Goal: Communication & Community: Answer question/provide support

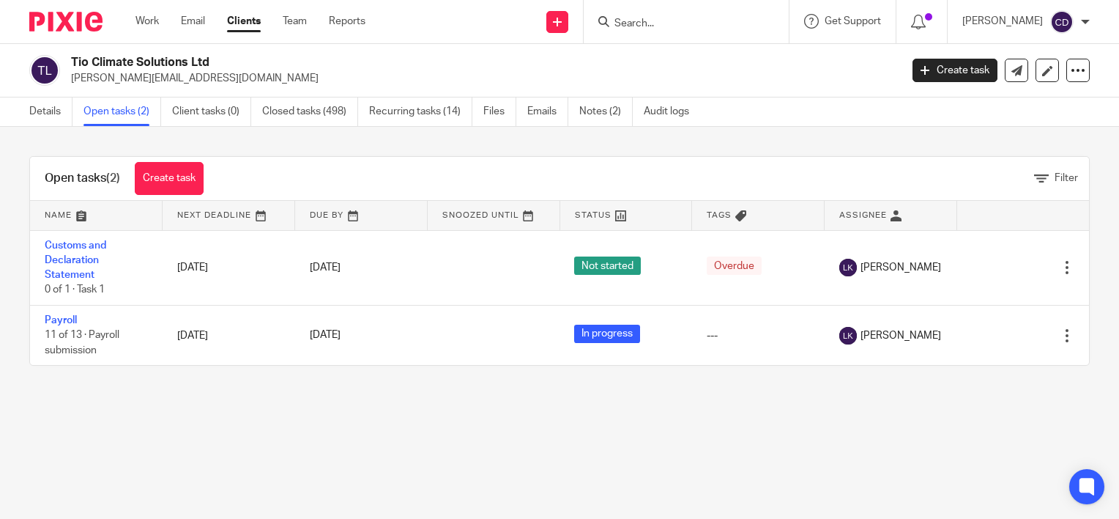
click at [672, 18] on input "Search" at bounding box center [679, 24] width 132 height 13
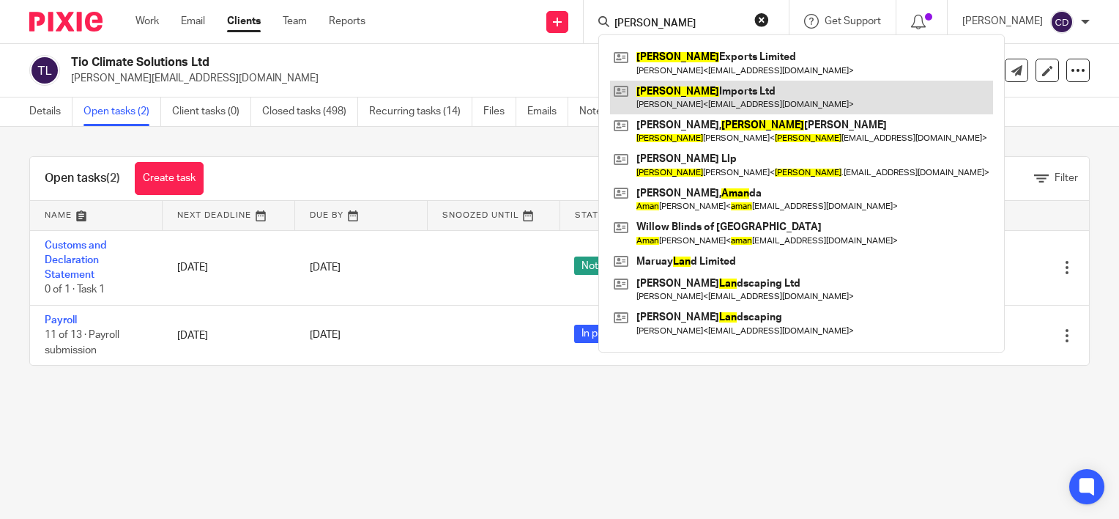
type input "alan"
click at [686, 89] on link at bounding box center [801, 98] width 383 height 34
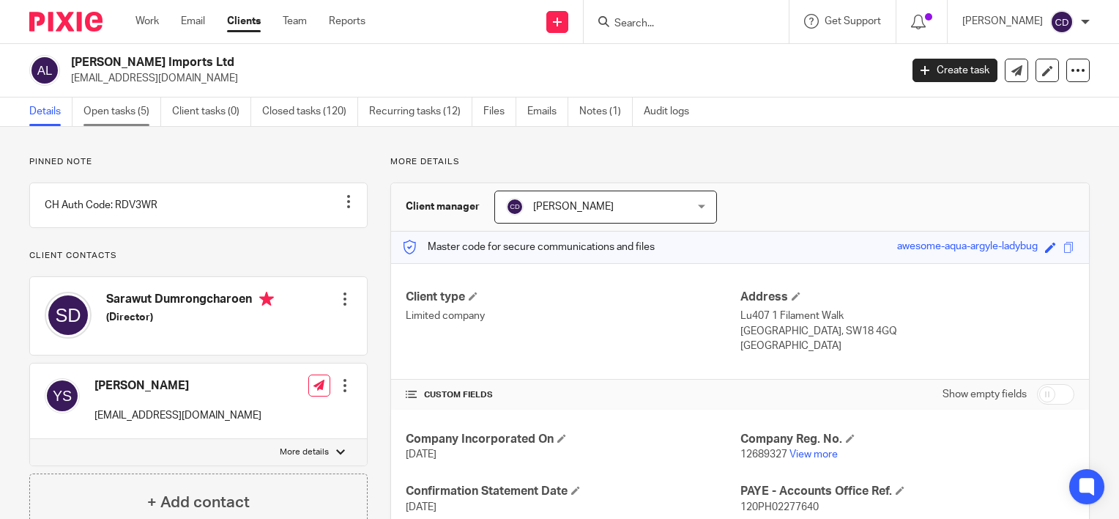
click at [130, 114] on link "Open tasks (5)" at bounding box center [123, 111] width 78 height 29
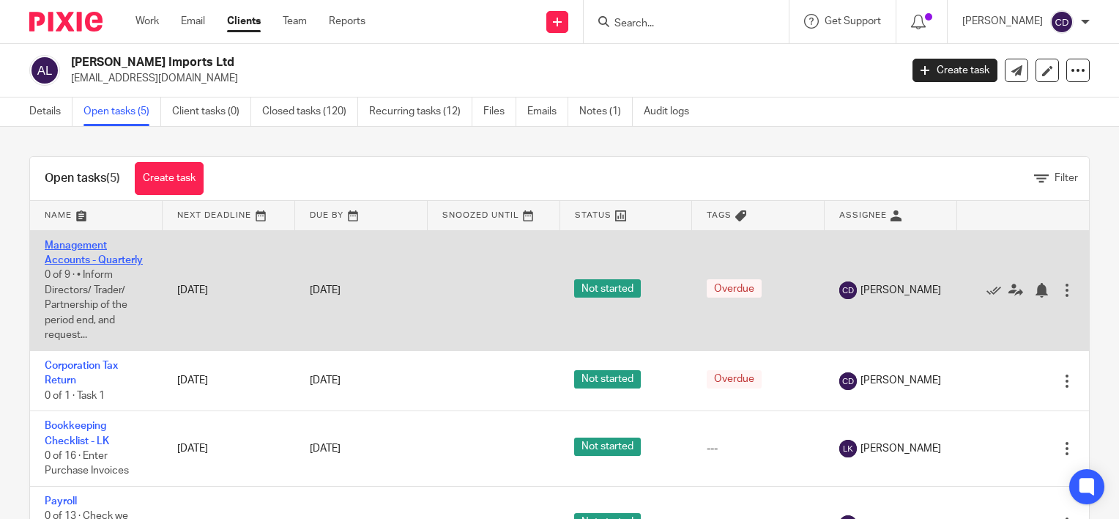
click at [73, 257] on link "Management Accounts - Quarterly" at bounding box center [94, 252] width 98 height 25
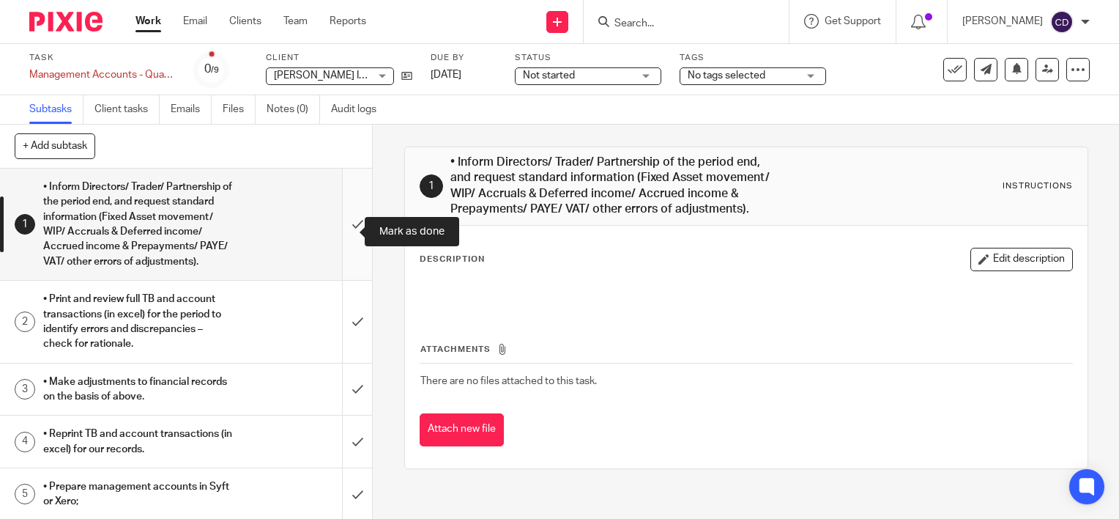
click at [343, 225] on input "submit" at bounding box center [186, 223] width 372 height 111
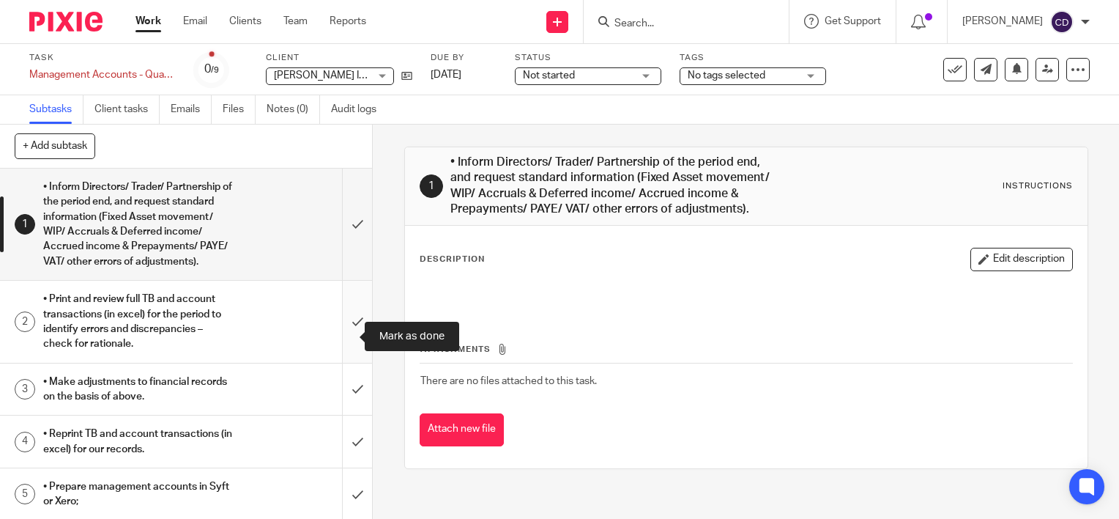
click at [345, 310] on input "submit" at bounding box center [186, 321] width 372 height 81
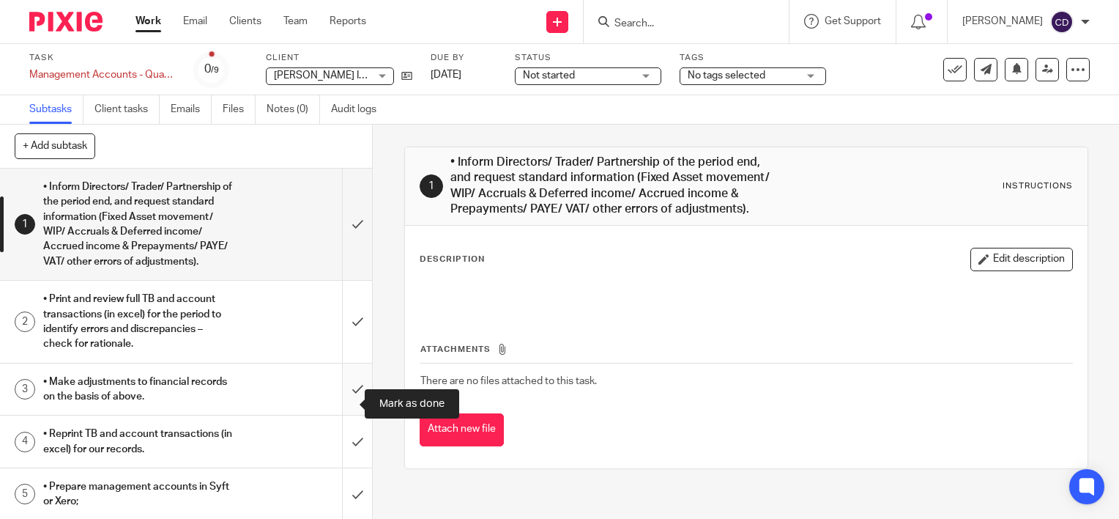
click at [342, 403] on input "submit" at bounding box center [186, 389] width 372 height 52
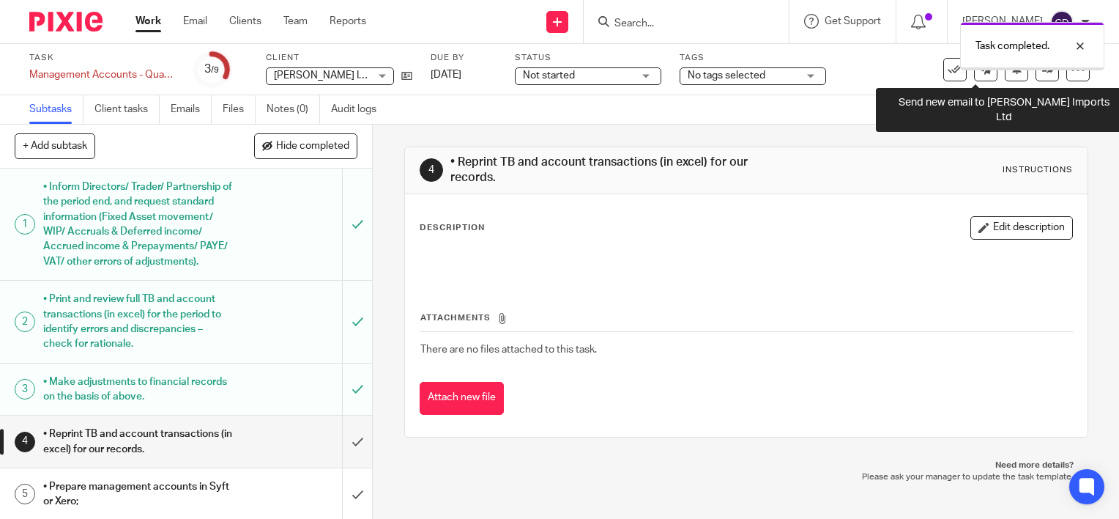
click at [981, 73] on icon at bounding box center [986, 69] width 11 height 11
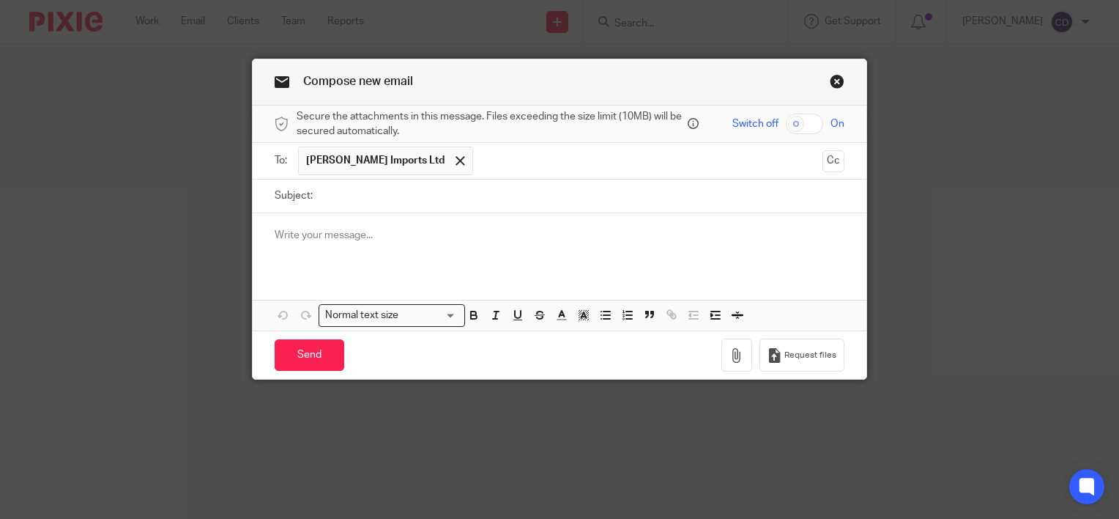
click at [675, 220] on div at bounding box center [560, 241] width 614 height 57
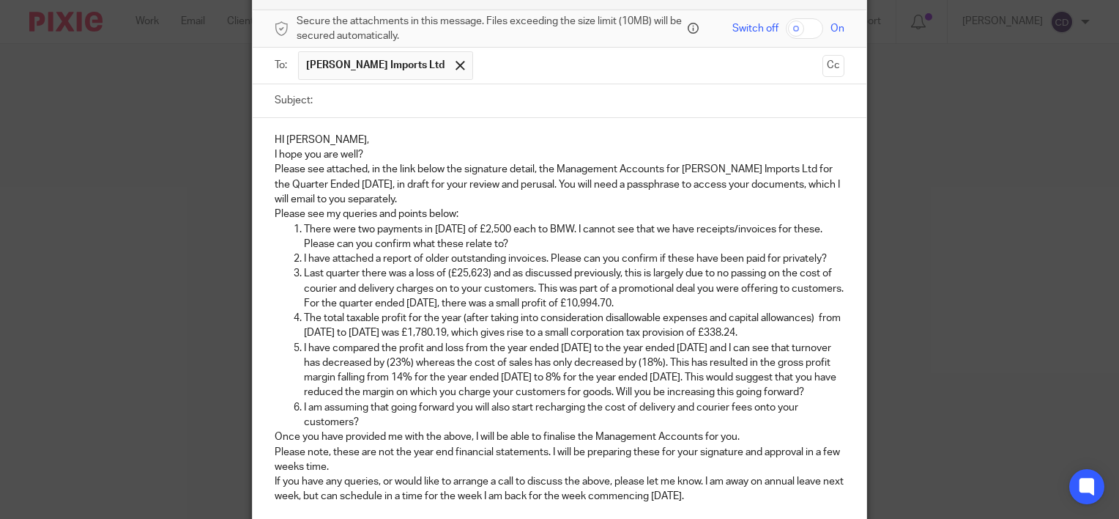
click at [431, 142] on p "HI Tang," at bounding box center [560, 140] width 570 height 15
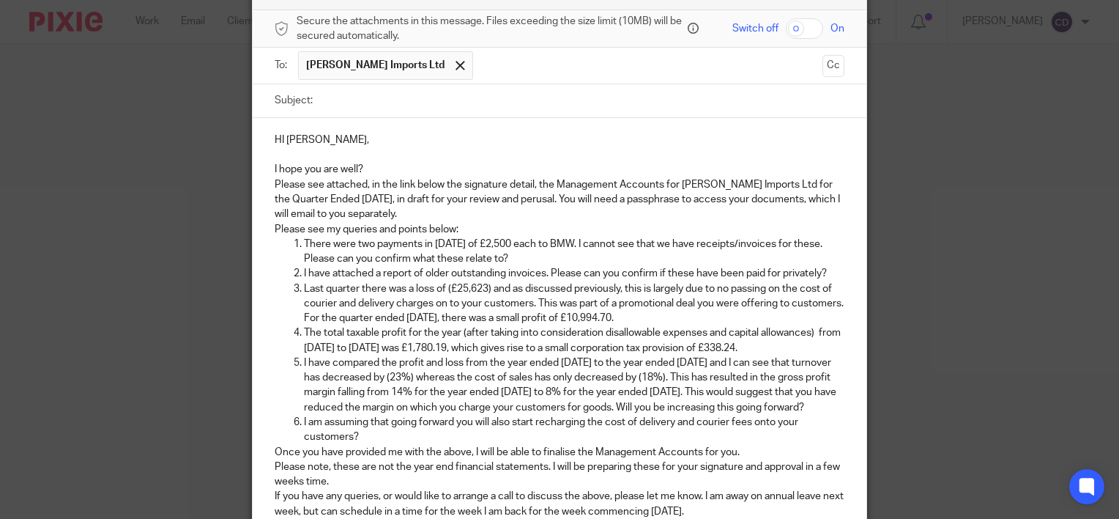
click at [413, 173] on p "I hope you are well?" at bounding box center [560, 169] width 570 height 15
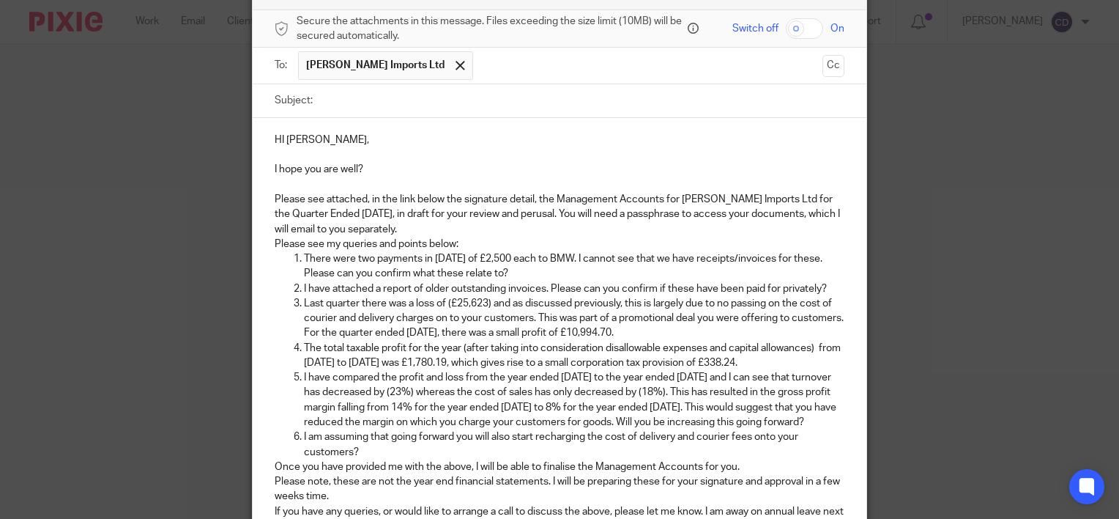
click at [420, 223] on p "Please see attached, in the link below the signature detail, the Management Acc…" at bounding box center [560, 214] width 570 height 45
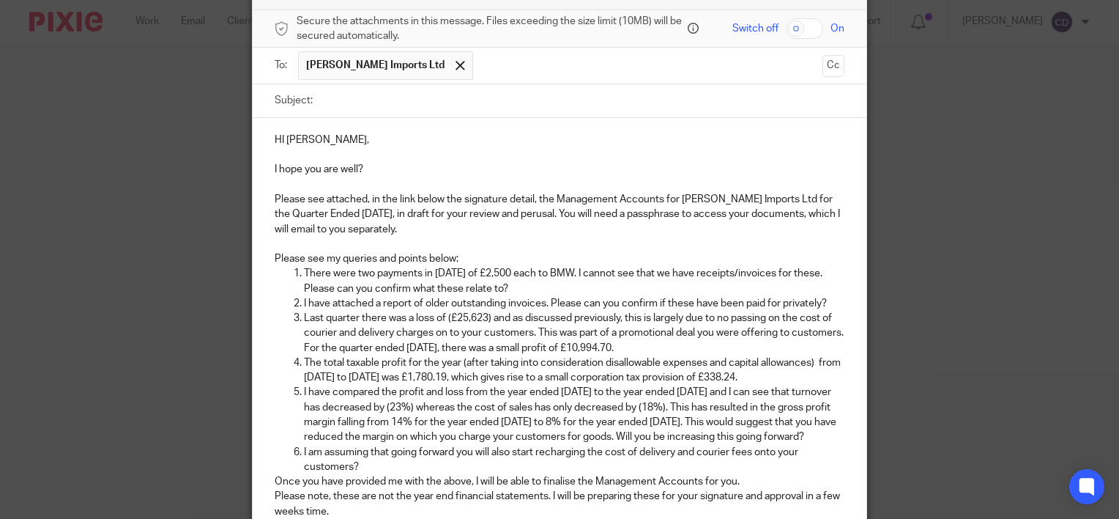
click at [475, 259] on p "Please see my queries and points below:" at bounding box center [560, 258] width 570 height 15
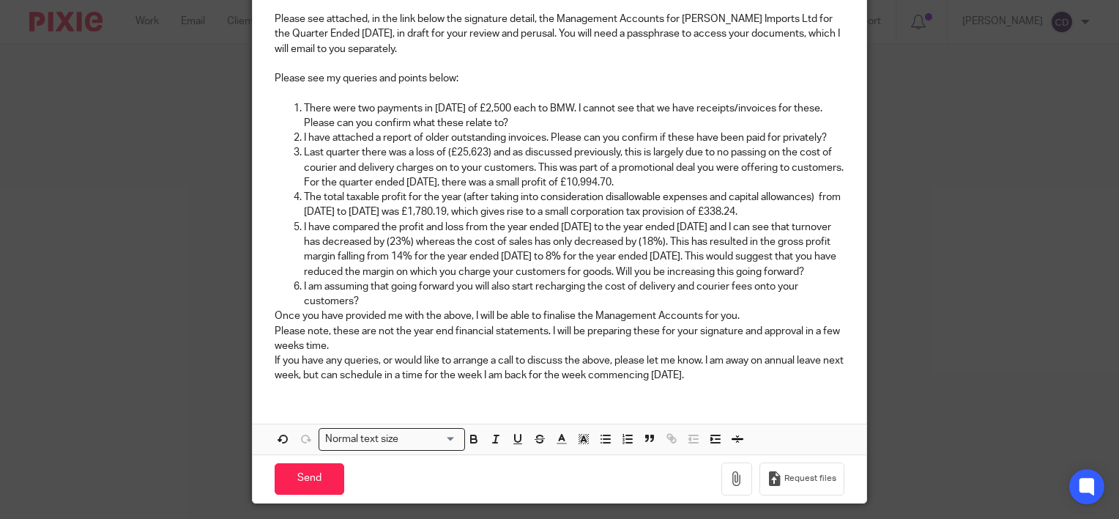
scroll to position [287, 0]
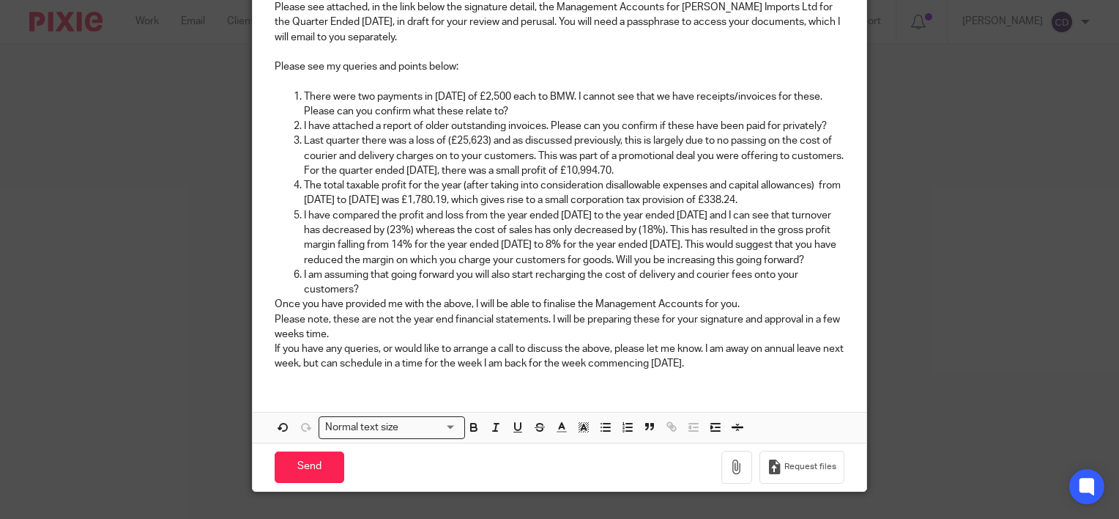
click at [606, 311] on p "Once you have provided me with the above, I will be able to finalise the Manage…" at bounding box center [560, 304] width 570 height 15
click at [571, 297] on p "I am assuming that going forward you will also start recharging the cost of del…" at bounding box center [574, 282] width 541 height 30
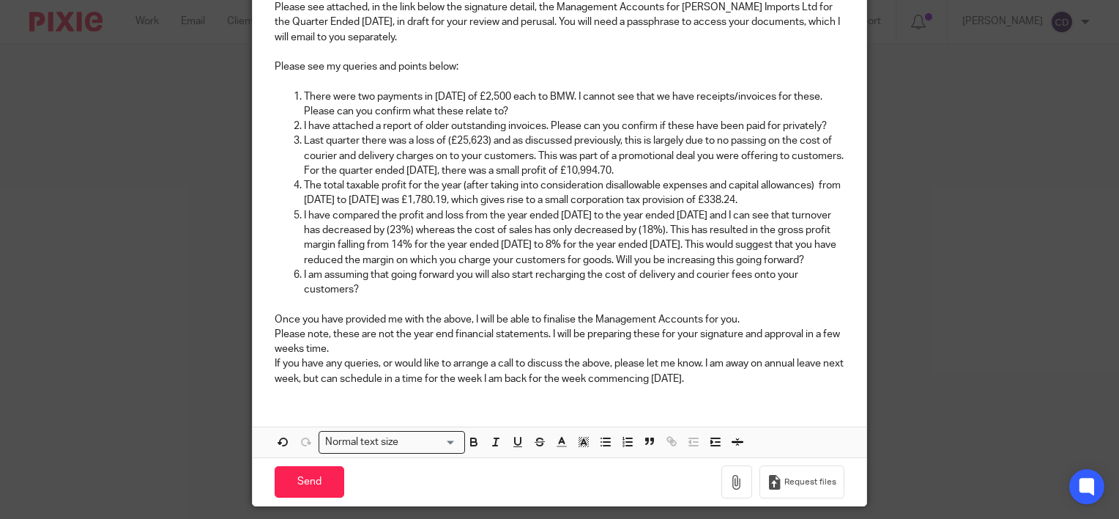
click at [769, 327] on p "Once you have provided me with the above, I will be able to finalise the Manage…" at bounding box center [560, 319] width 570 height 15
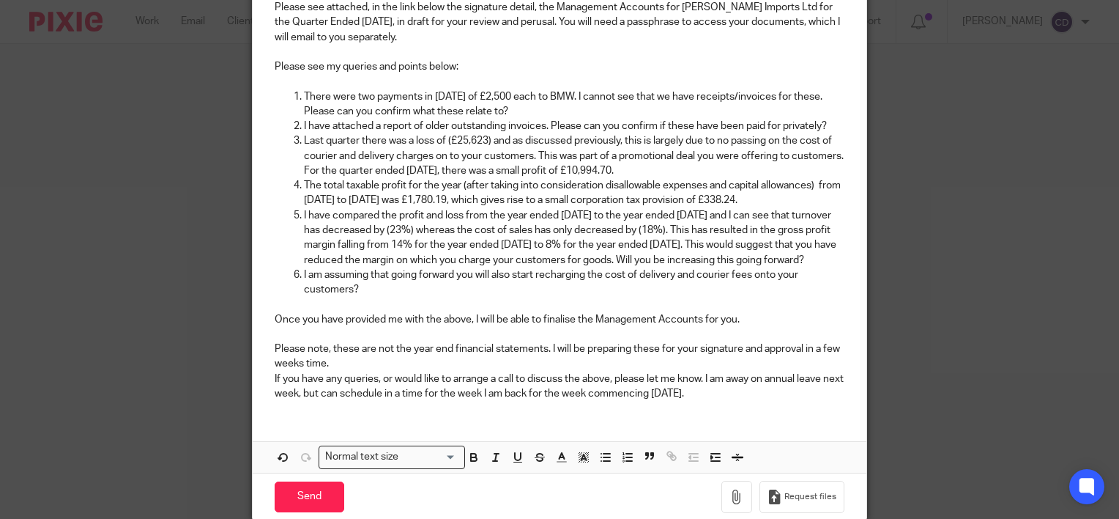
click at [607, 371] on p "Please note, these are not the year end financial statements. I will be prepari…" at bounding box center [560, 356] width 570 height 30
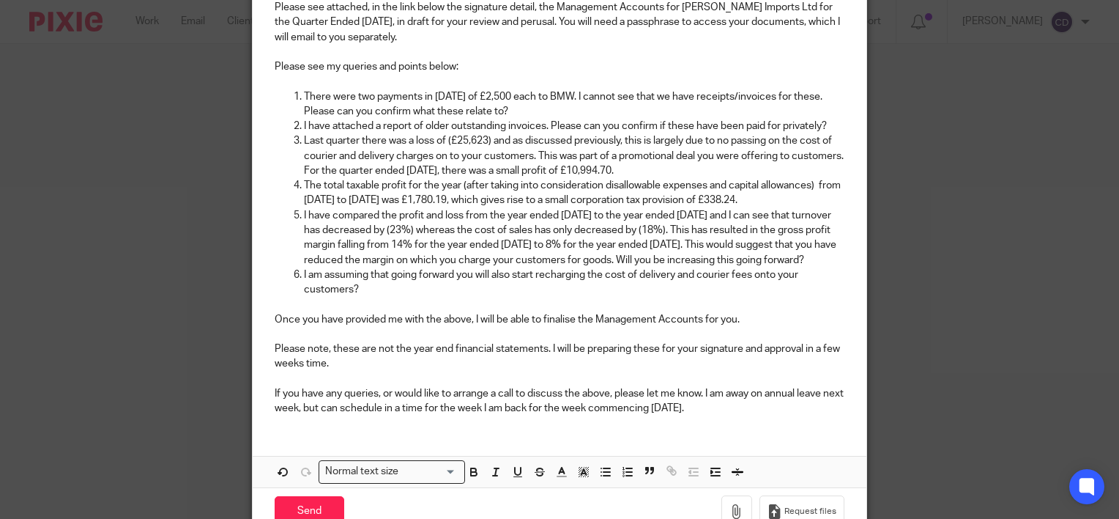
click at [815, 416] on p "If you have any queries, or would like to arrange a call to discuss the above, …" at bounding box center [560, 401] width 570 height 30
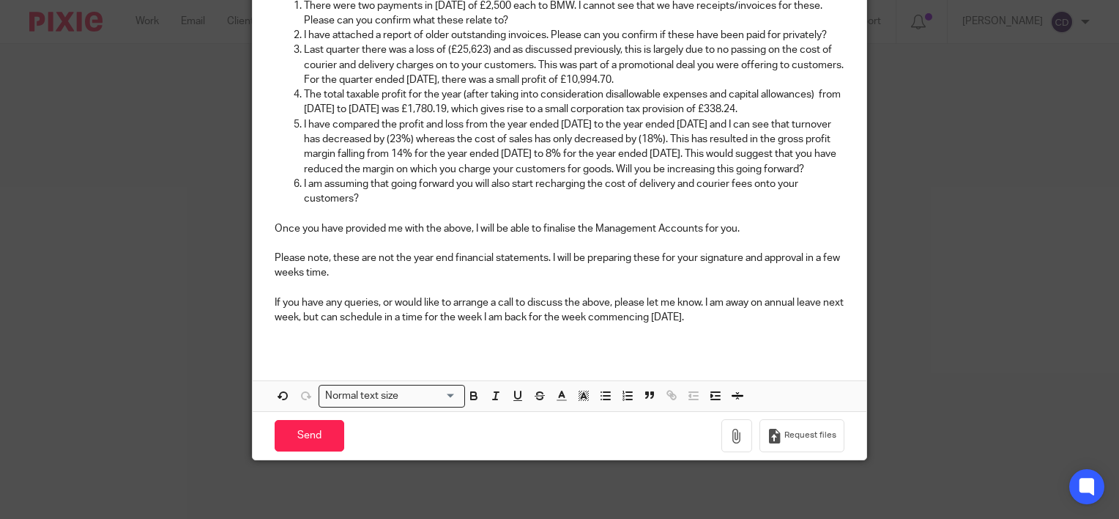
scroll to position [390, 0]
click at [735, 437] on icon "button" at bounding box center [737, 436] width 15 height 15
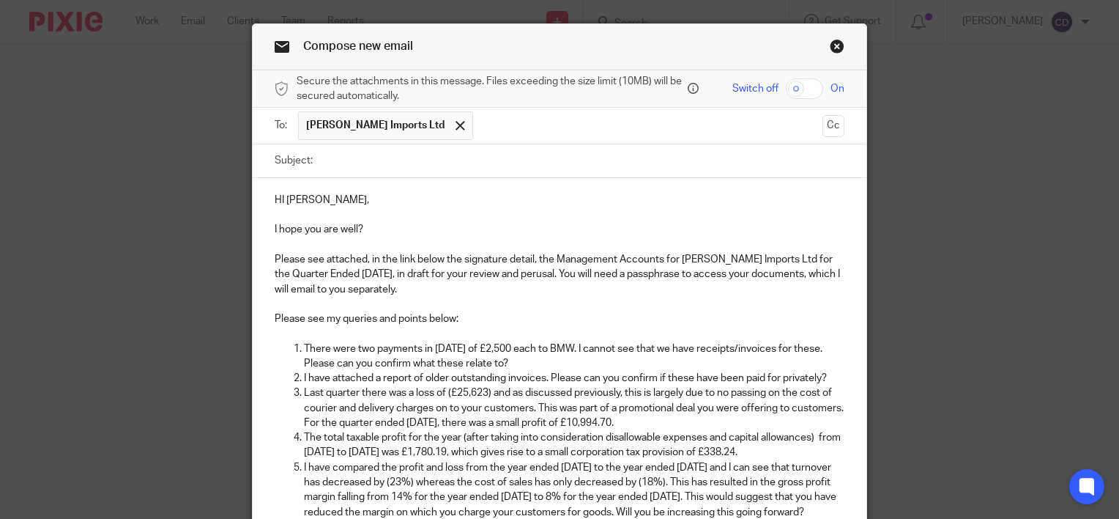
scroll to position [38, 0]
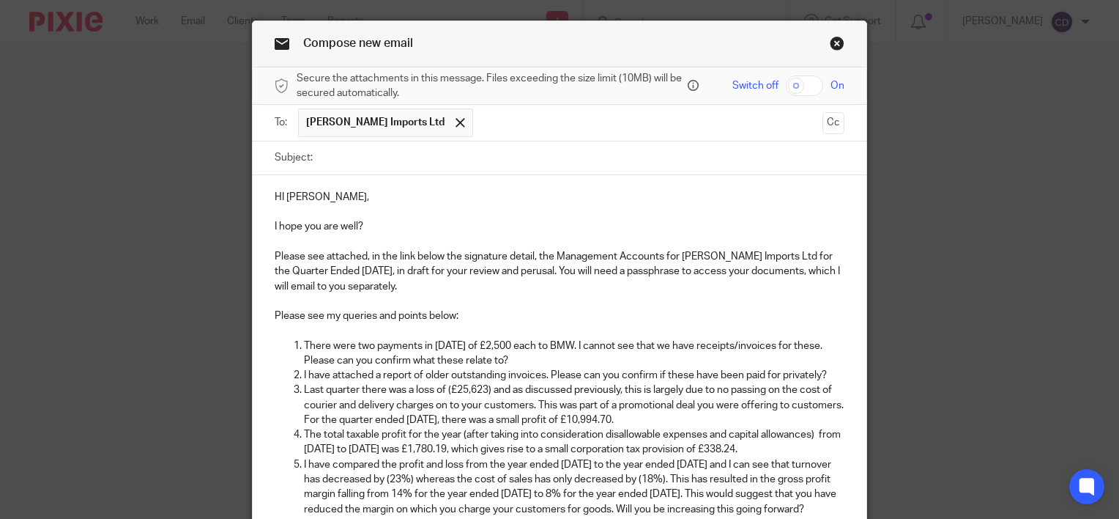
click at [806, 81] on input "checkbox" at bounding box center [804, 85] width 37 height 21
checkbox input "true"
click at [549, 165] on input "Subject:" at bounding box center [582, 157] width 525 height 33
type input "DRAFT QE 30 June 2025 Management Accounts"
drag, startPoint x: 1093, startPoint y: 130, endPoint x: 1109, endPoint y: 130, distance: 16.1
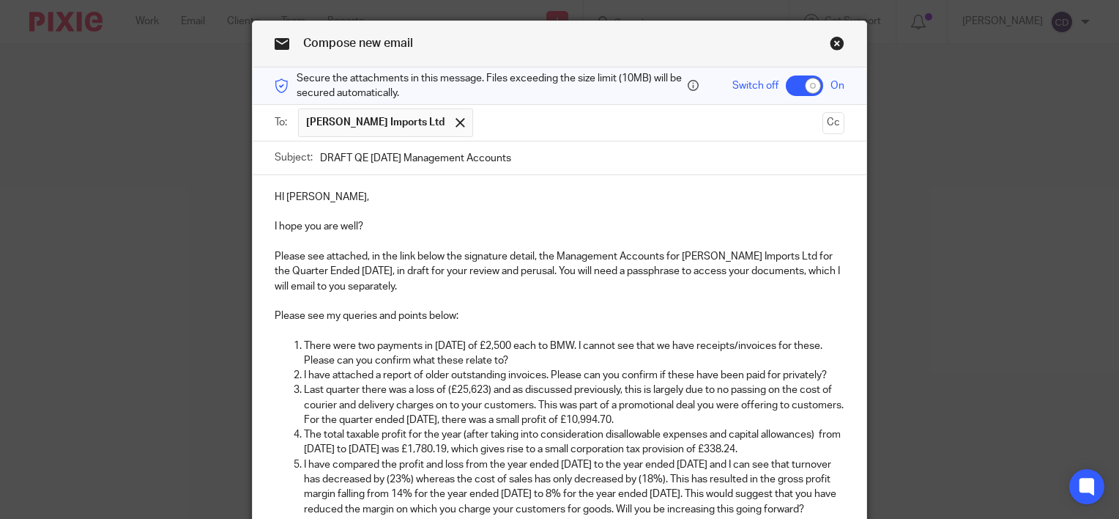
click at [1109, 130] on div "Compose new email Secure the attachments in this message. Files exceeding the s…" at bounding box center [559, 259] width 1119 height 519
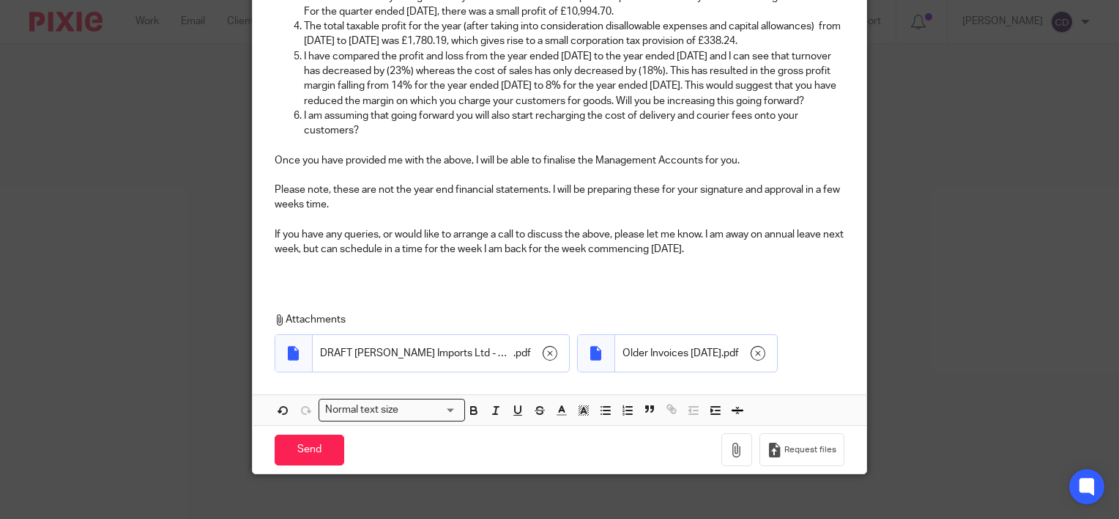
scroll to position [473, 0]
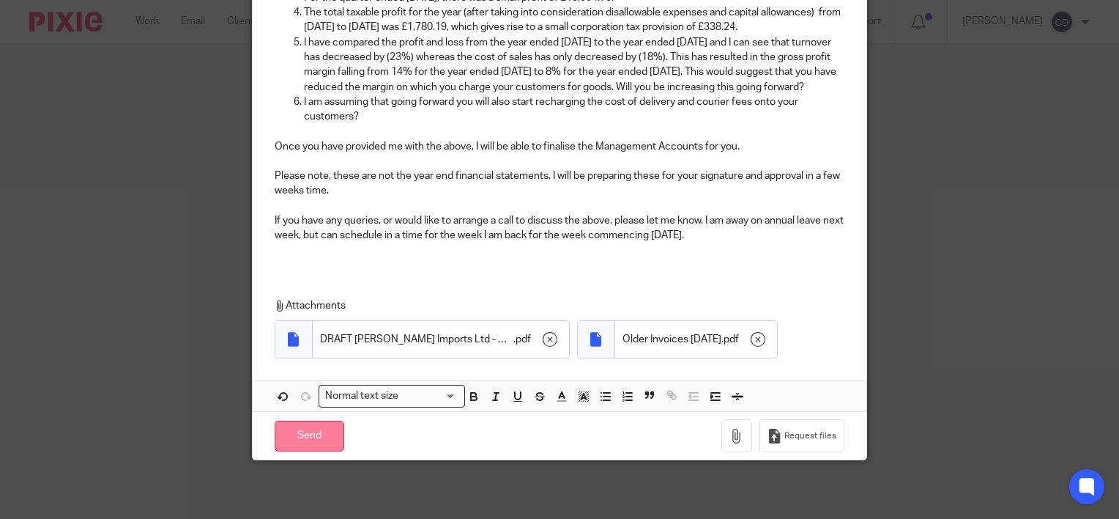
click at [295, 435] on input "Send" at bounding box center [310, 436] width 70 height 32
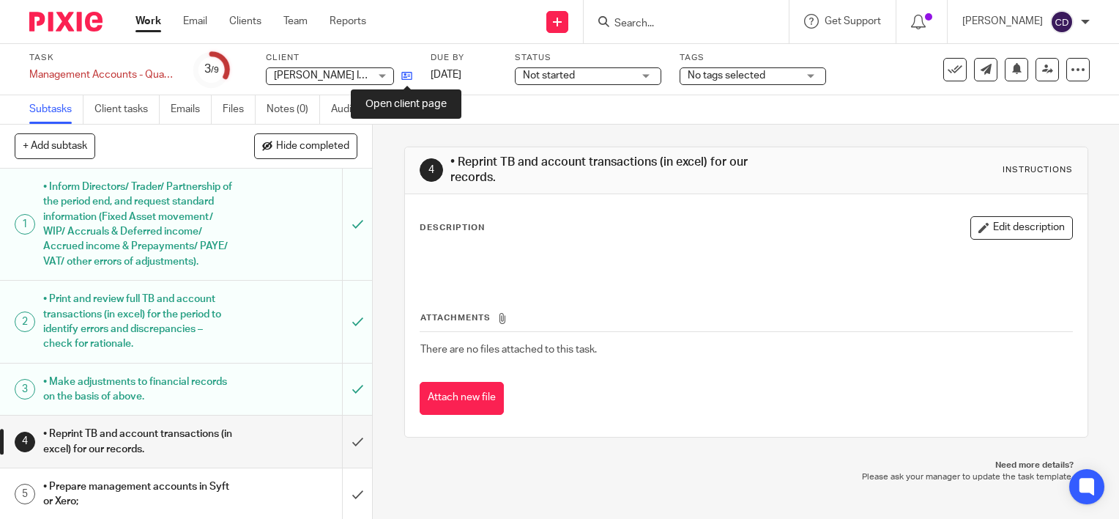
click at [407, 76] on icon at bounding box center [406, 75] width 11 height 11
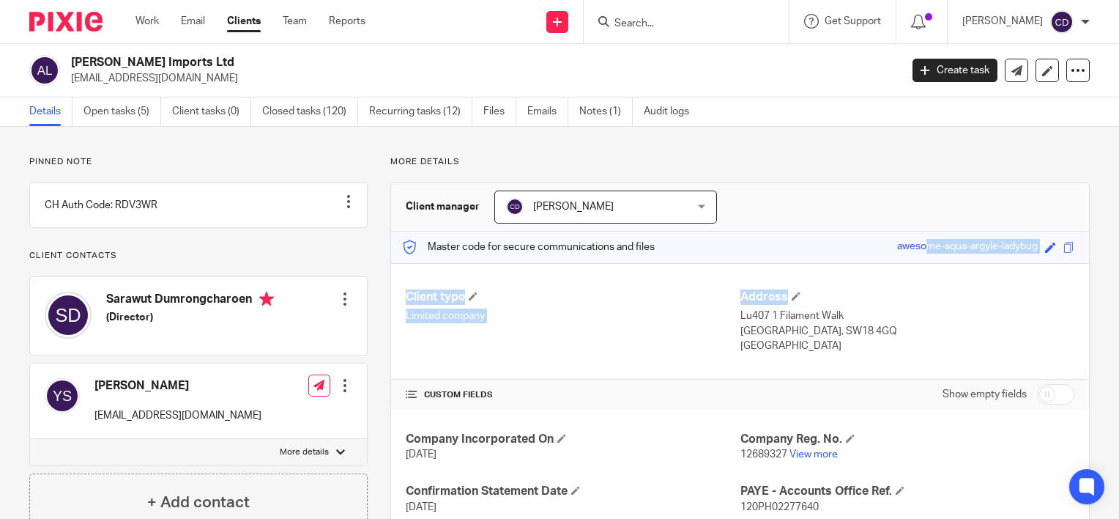
drag, startPoint x: 860, startPoint y: 248, endPoint x: 1026, endPoint y: 262, distance: 166.2
click at [1026, 262] on div "Client manager Chloe Dennis Chloe Dennis Chloe Dennis Dominique Clotworthy Hayl…" at bounding box center [740, 438] width 700 height 513
click at [818, 240] on div "Master code for secure communications and files awesome-aqua-argyle-ladybug Sav…" at bounding box center [740, 247] width 698 height 32
drag, startPoint x: 882, startPoint y: 245, endPoint x: 1030, endPoint y: 256, distance: 148.3
click at [1030, 256] on div "Master code for secure communications and files awesome-aqua-argyle-ladybug Sav…" at bounding box center [740, 247] width 698 height 32
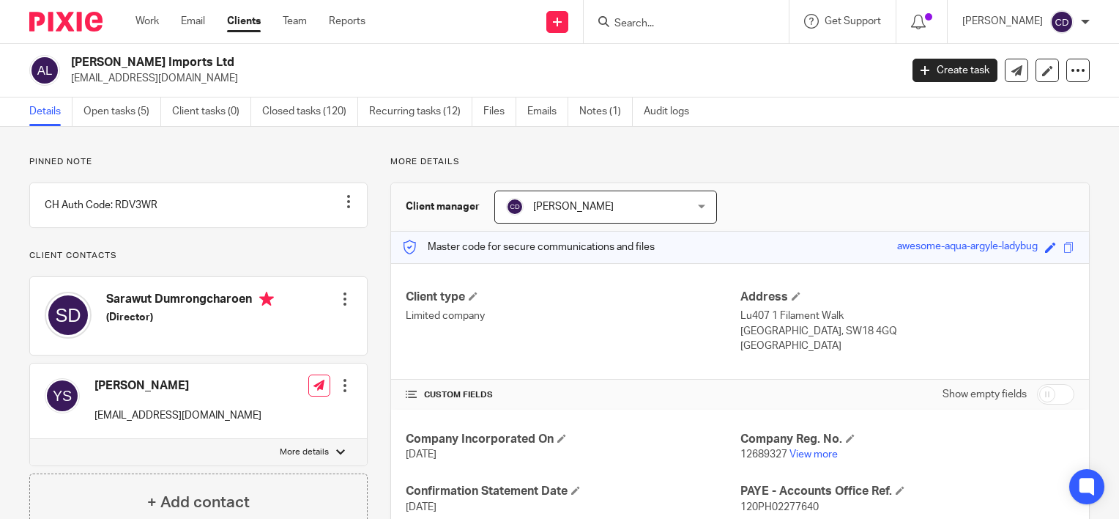
copy div "awesome-aqua-argyle-ladybug"
click at [1012, 70] on icon at bounding box center [1017, 70] width 11 height 11
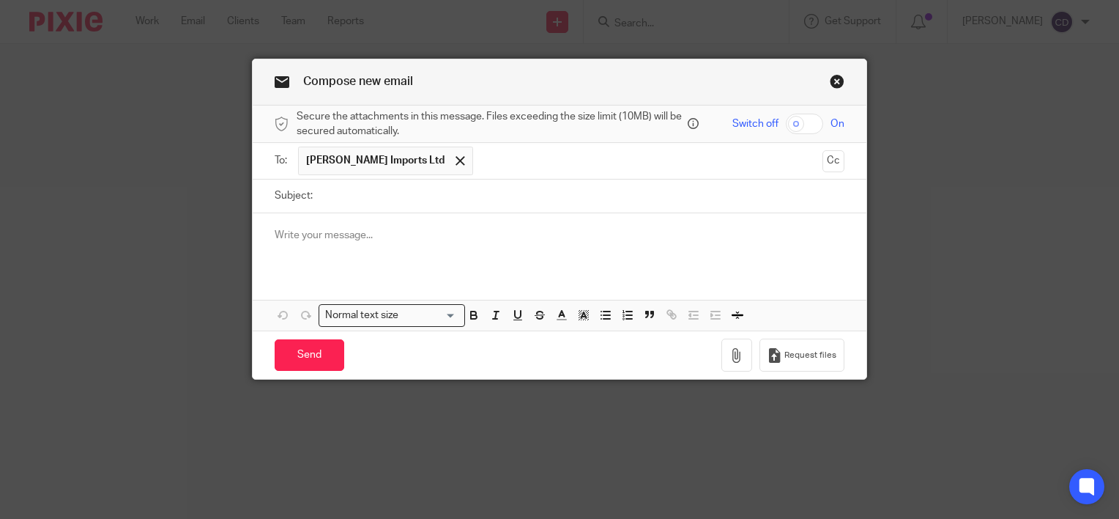
click at [424, 193] on input "Subject:" at bounding box center [582, 195] width 525 height 33
type input "Passphrase"
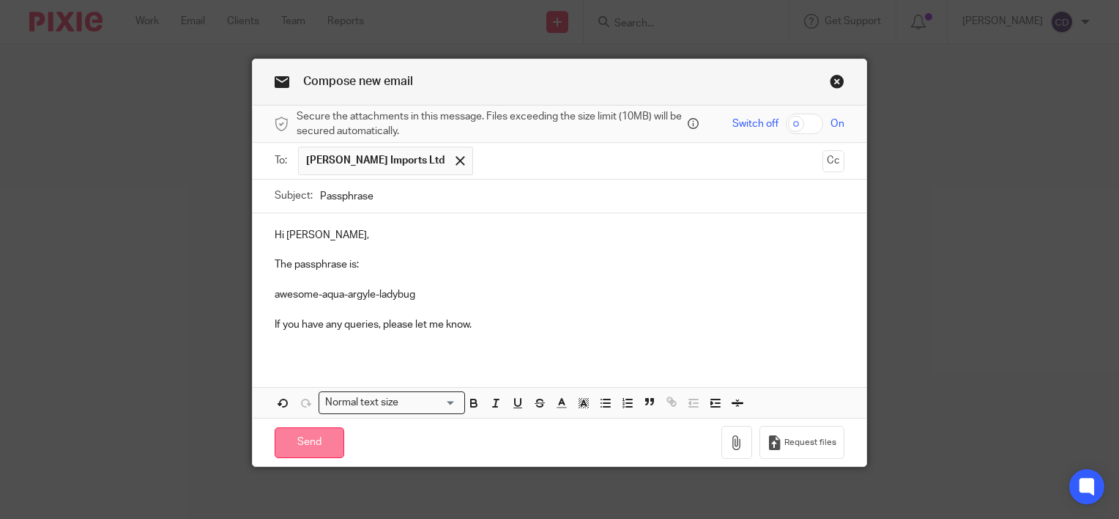
click at [299, 447] on input "Send" at bounding box center [310, 443] width 70 height 32
